Goal: Information Seeking & Learning: Find specific page/section

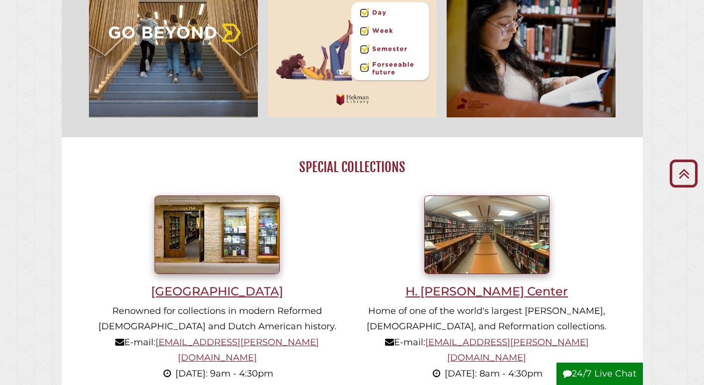
scroll to position [99, 0]
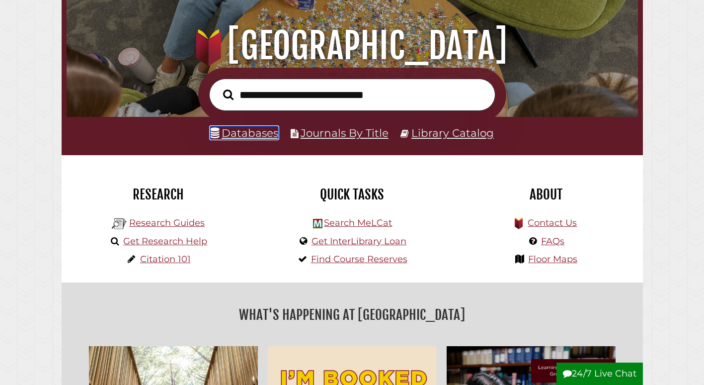
click at [249, 136] on link "Databases" at bounding box center [244, 132] width 68 height 13
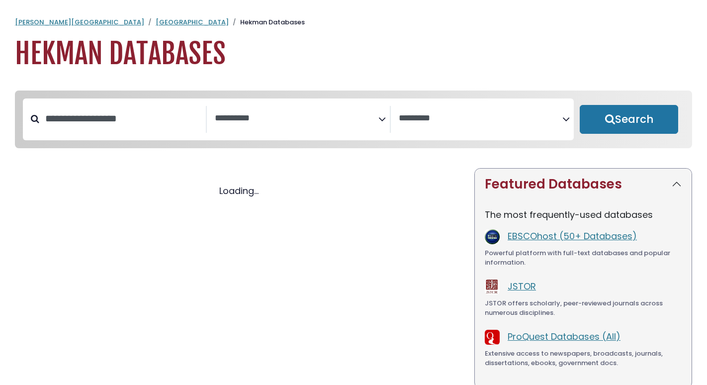
select select "Database Subject Filter"
select select "Database Vendors Filter"
select select "Database Subject Filter"
select select "Database Vendors Filter"
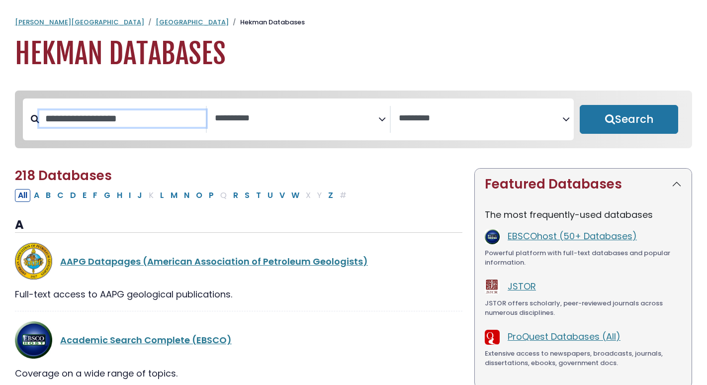
click at [140, 118] on input "Search database by title or keyword" at bounding box center [122, 118] width 166 height 16
type input "***"
click at [579, 105] on button "Search" at bounding box center [628, 119] width 98 height 29
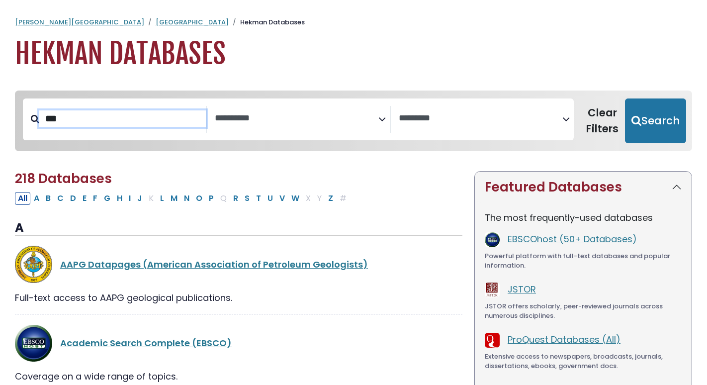
select select "Database Subject Filter"
select select "Database Vendors Filter"
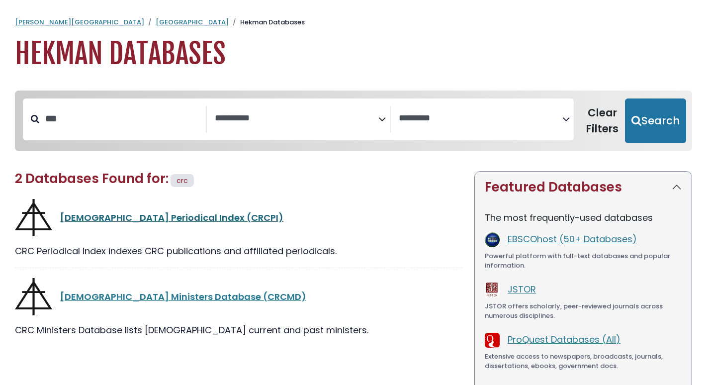
click at [177, 217] on link "[DEMOGRAPHIC_DATA] Periodical Index (CRCPI)" at bounding box center [171, 217] width 223 height 12
